Goal: Go to known website: Access a specific website the user already knows

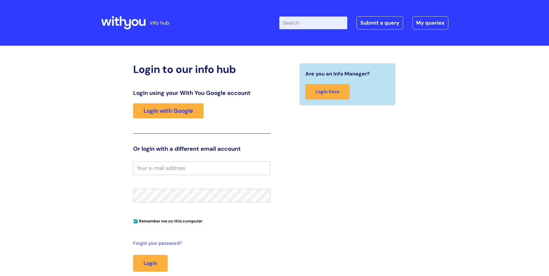
click at [183, 115] on link "Login with Google" at bounding box center [168, 110] width 70 height 15
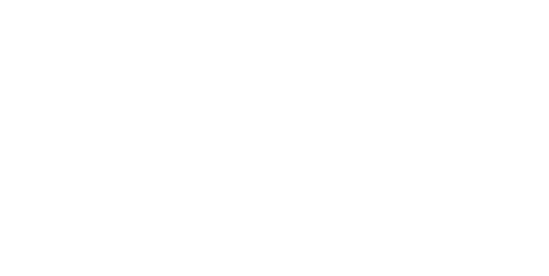
click at [0, 0] on html at bounding box center [0, 0] width 0 height 0
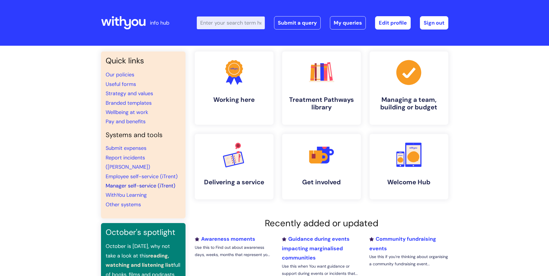
click at [135, 182] on link "Manager self-service (iTrent)" at bounding box center [141, 185] width 70 height 7
